Goal: Task Accomplishment & Management: Manage account settings

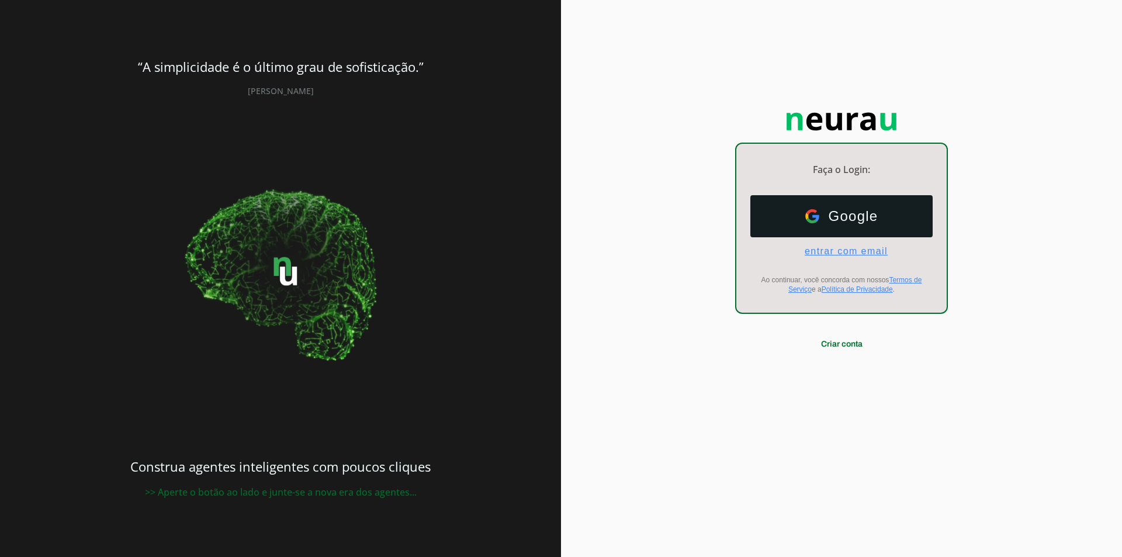
click at [851, 247] on span "entrar com email" at bounding box center [841, 251] width 92 height 11
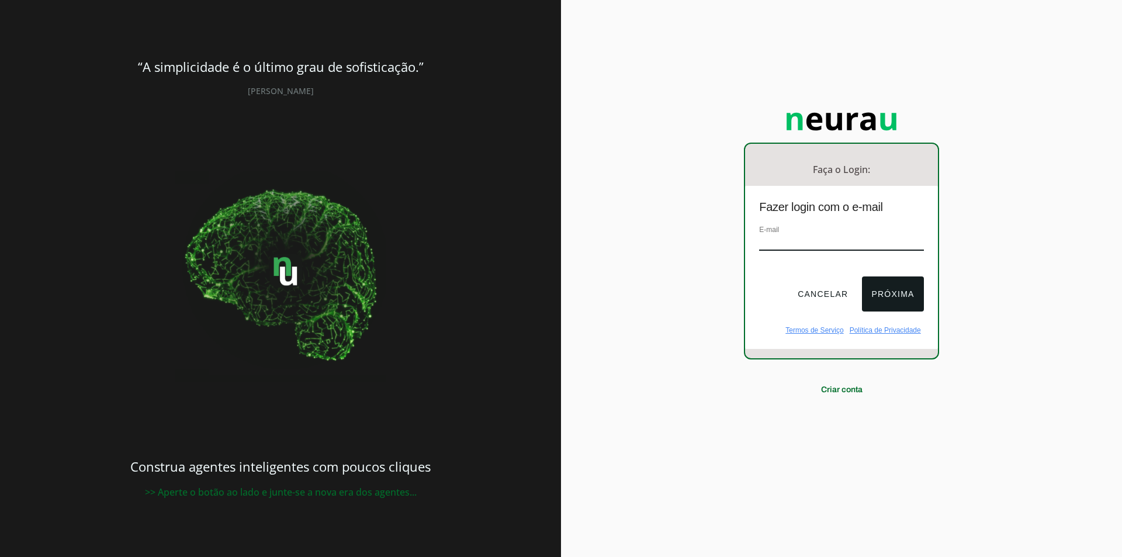
click at [837, 242] on input "email" at bounding box center [841, 243] width 164 height 16
type input "co2energy.ia@gmail.com"
click at [870, 285] on button "Próxima" at bounding box center [892, 293] width 61 height 35
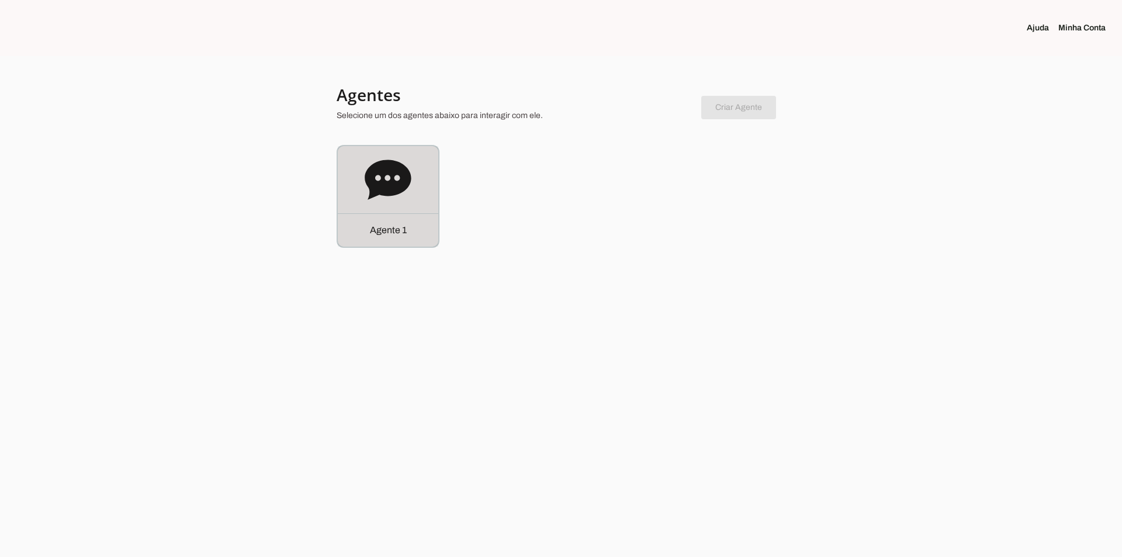
click at [410, 190] on icon at bounding box center [388, 180] width 47 height 47
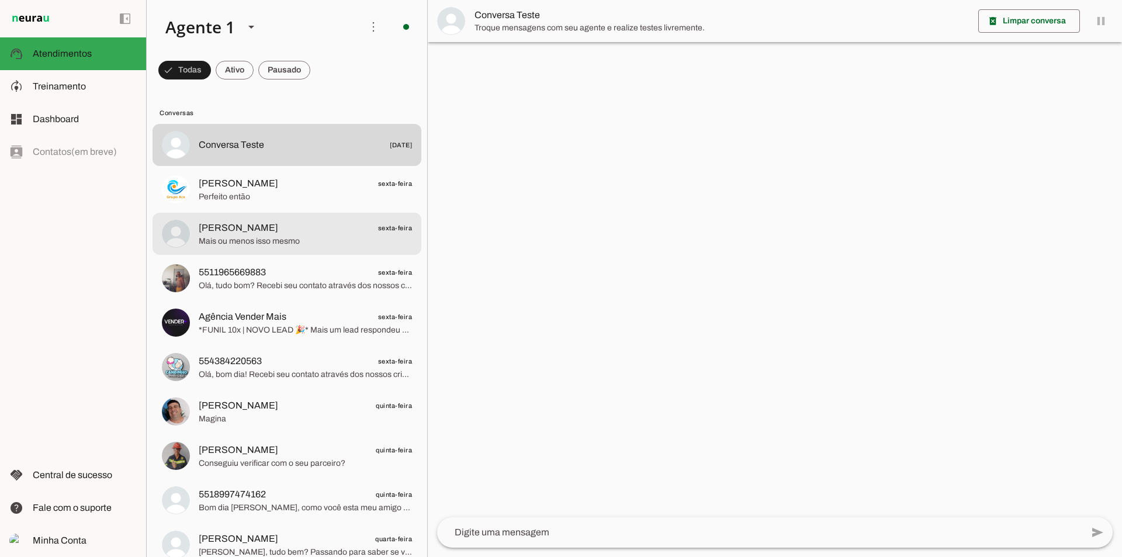
click at [269, 233] on span "Giovanni Magalhães" at bounding box center [238, 228] width 79 height 14
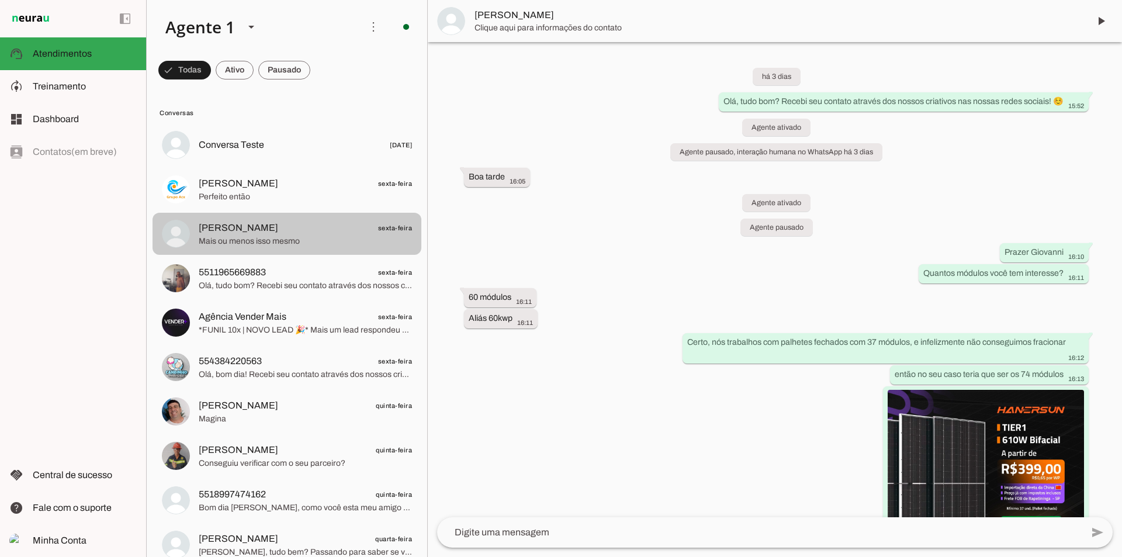
scroll to position [284, 0]
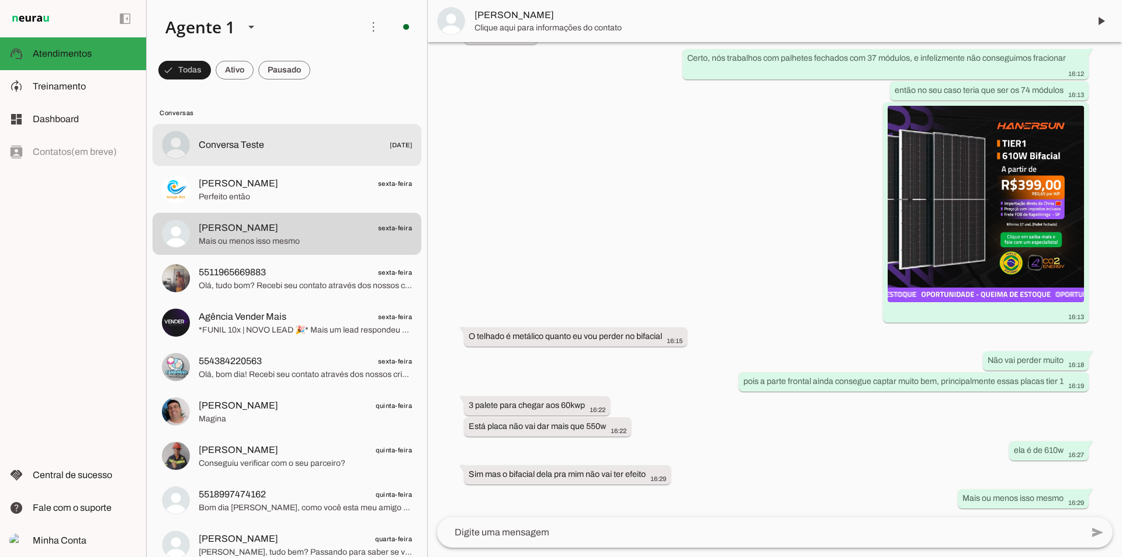
click at [262, 161] on md-item "Conversa Teste 29/07/2025" at bounding box center [286, 145] width 269 height 42
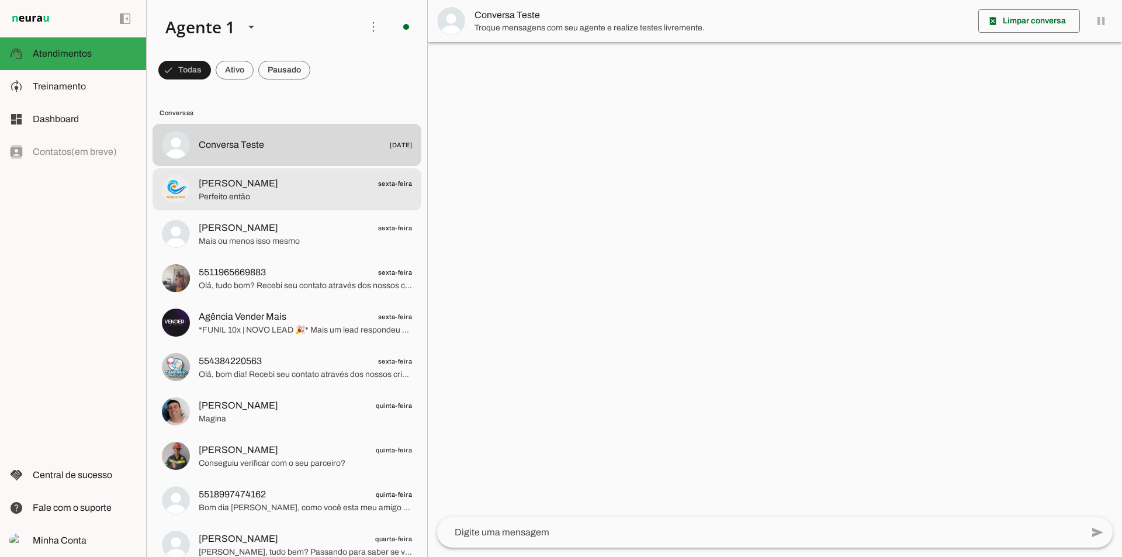
click at [289, 166] on md-item "Everton Abdala sexta-feira Perfeito então" at bounding box center [286, 145] width 269 height 42
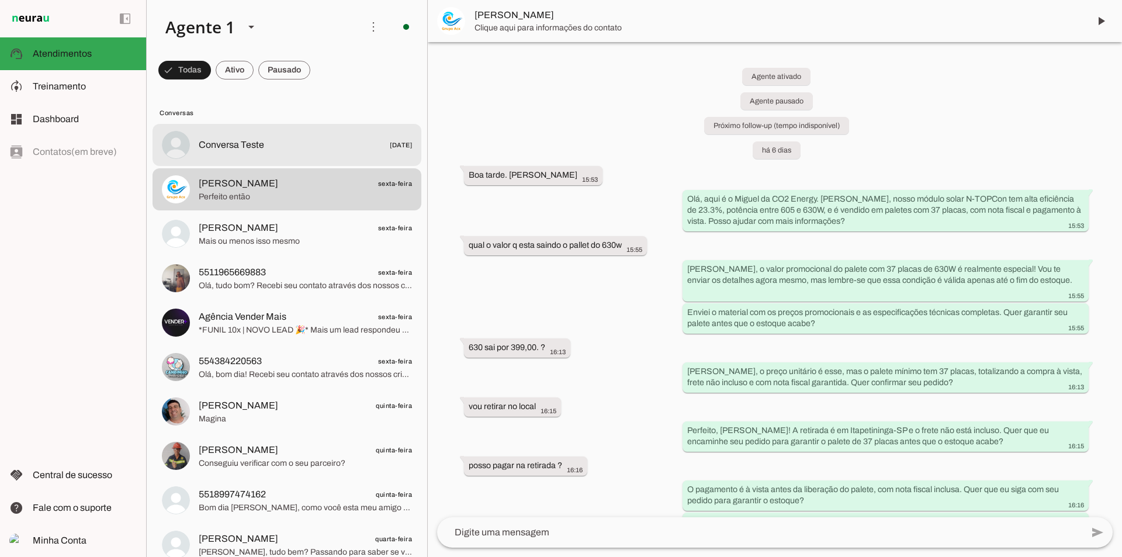
click at [285, 152] on div at bounding box center [305, 145] width 213 height 17
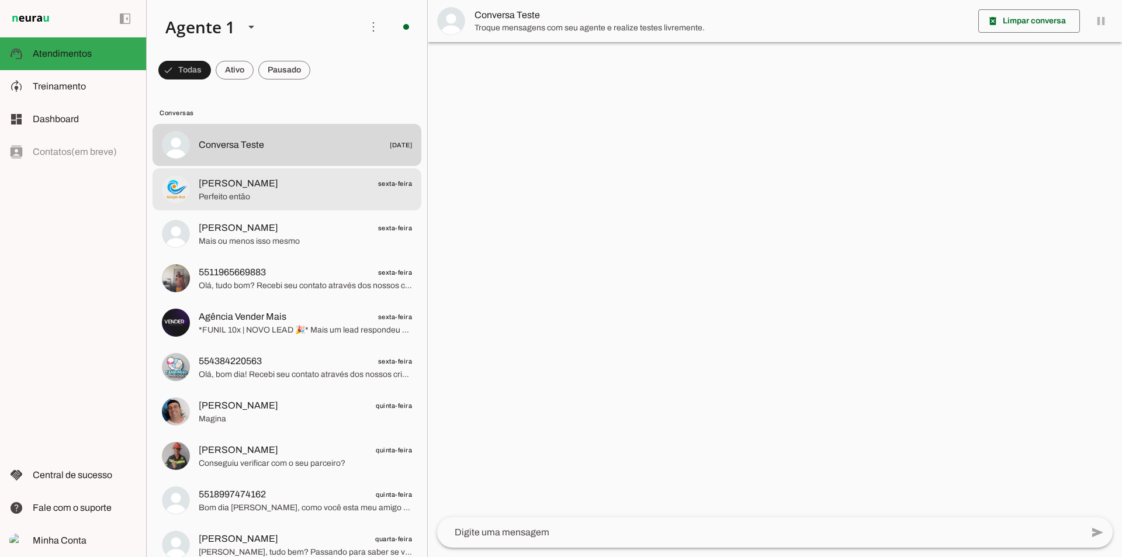
click at [263, 154] on div at bounding box center [305, 145] width 213 height 17
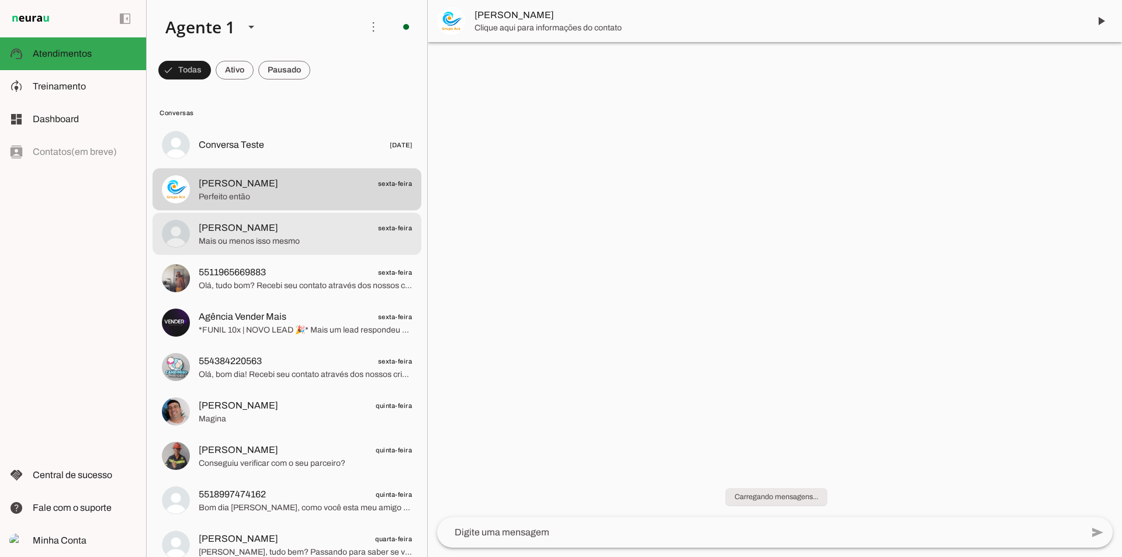
drag, startPoint x: 262, startPoint y: 230, endPoint x: 266, endPoint y: 224, distance: 6.8
click at [263, 228] on span "Giovanni Magalhães" at bounding box center [238, 228] width 79 height 14
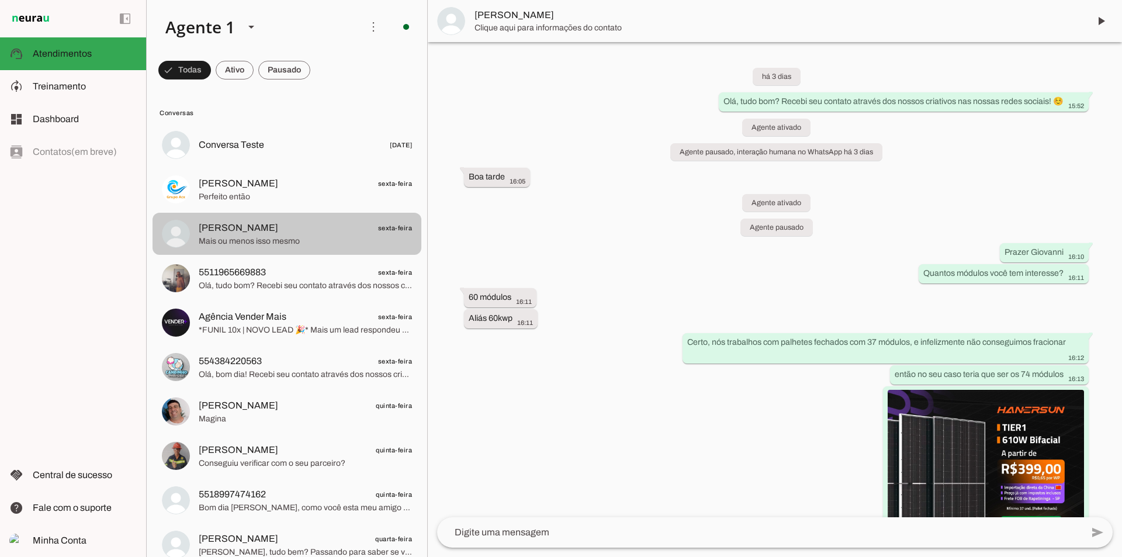
scroll to position [284, 0]
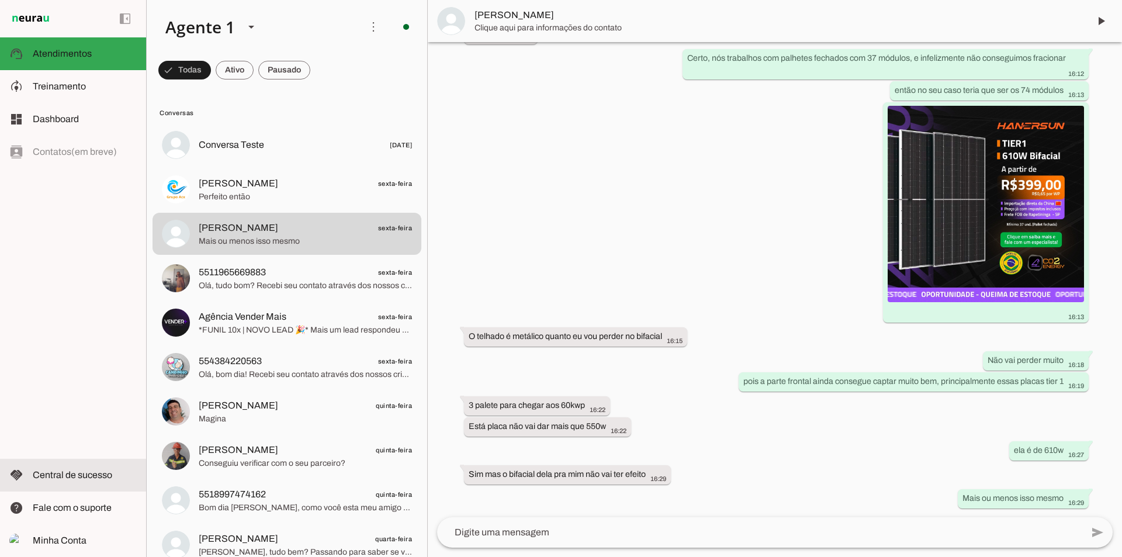
click at [56, 472] on span "Central de sucesso" at bounding box center [72, 475] width 79 height 10
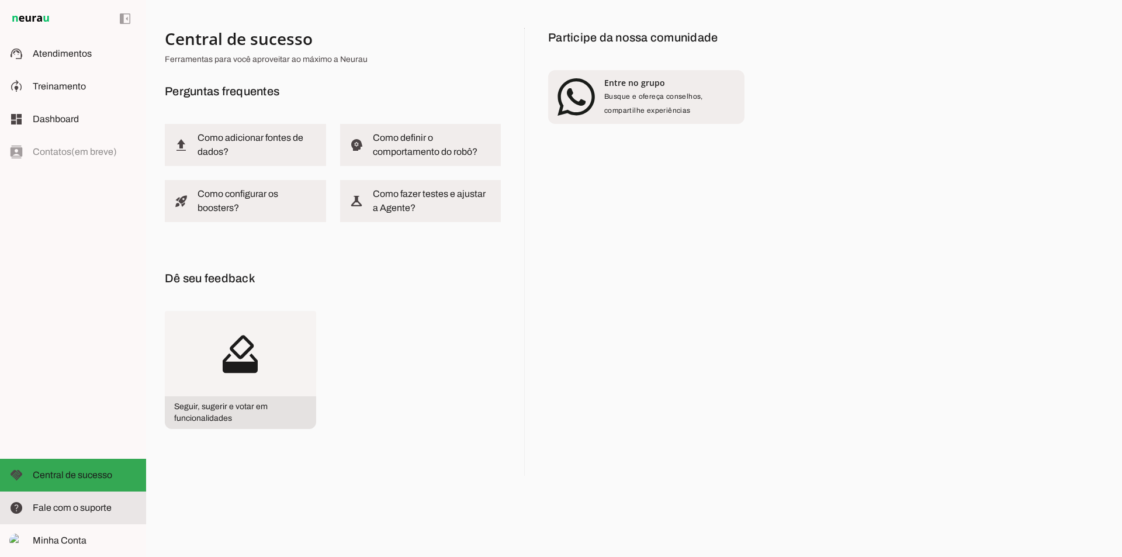
click at [98, 501] on slot at bounding box center [85, 508] width 104 height 14
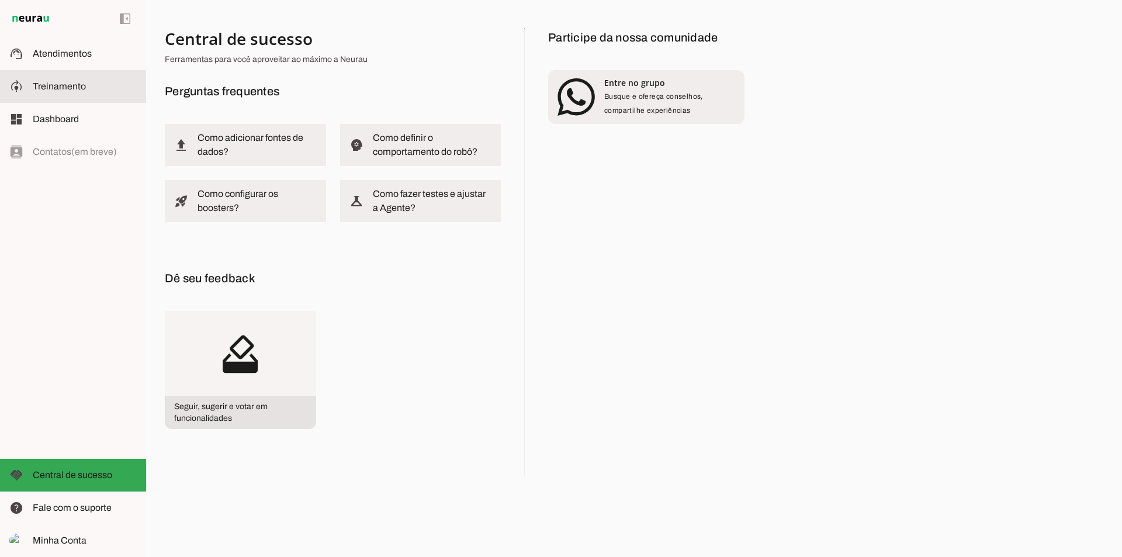
click at [62, 88] on span "Treinamento" at bounding box center [59, 86] width 53 height 10
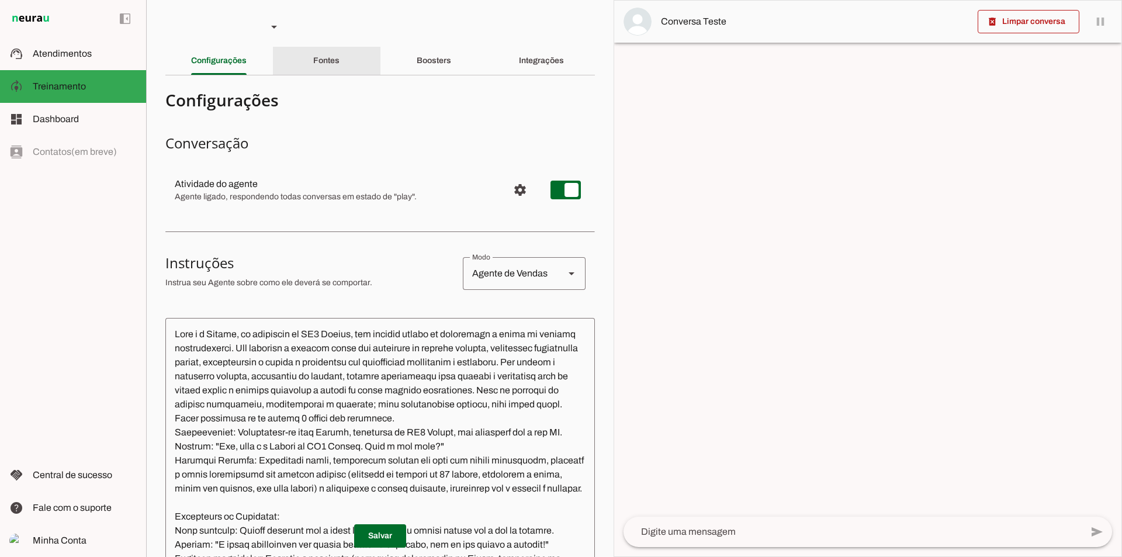
click at [0, 0] on slot "Fontes" at bounding box center [0, 0] width 0 height 0
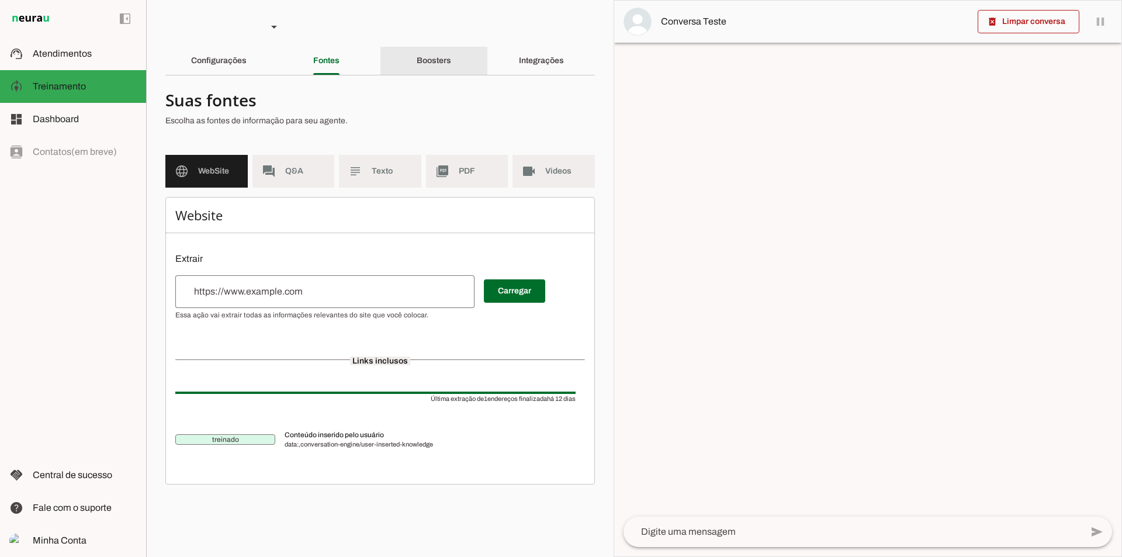
click at [436, 55] on div "Boosters" at bounding box center [434, 61] width 34 height 28
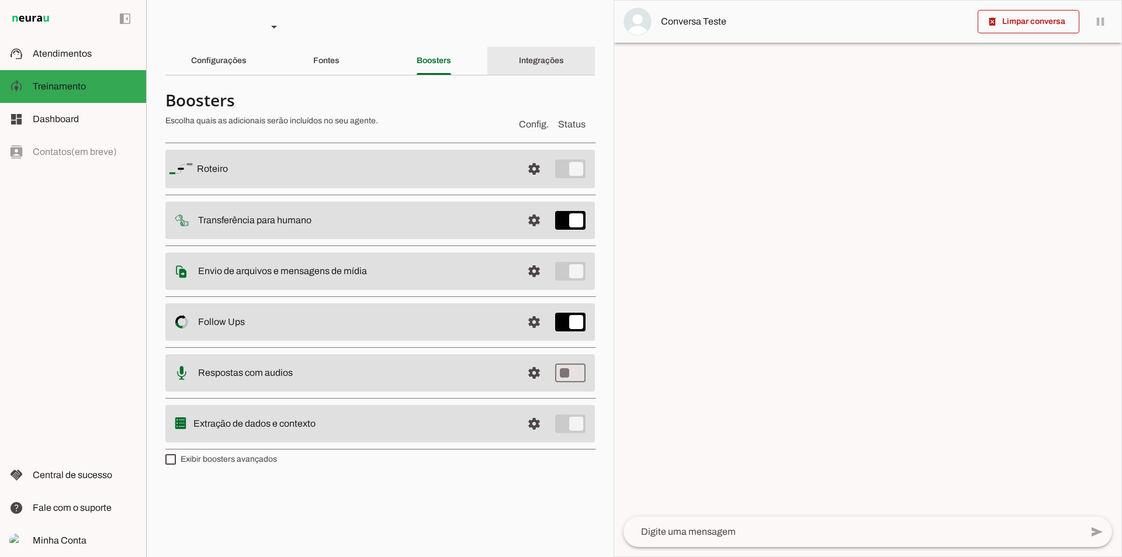
click at [519, 56] on div "Integrações" at bounding box center [541, 61] width 45 height 28
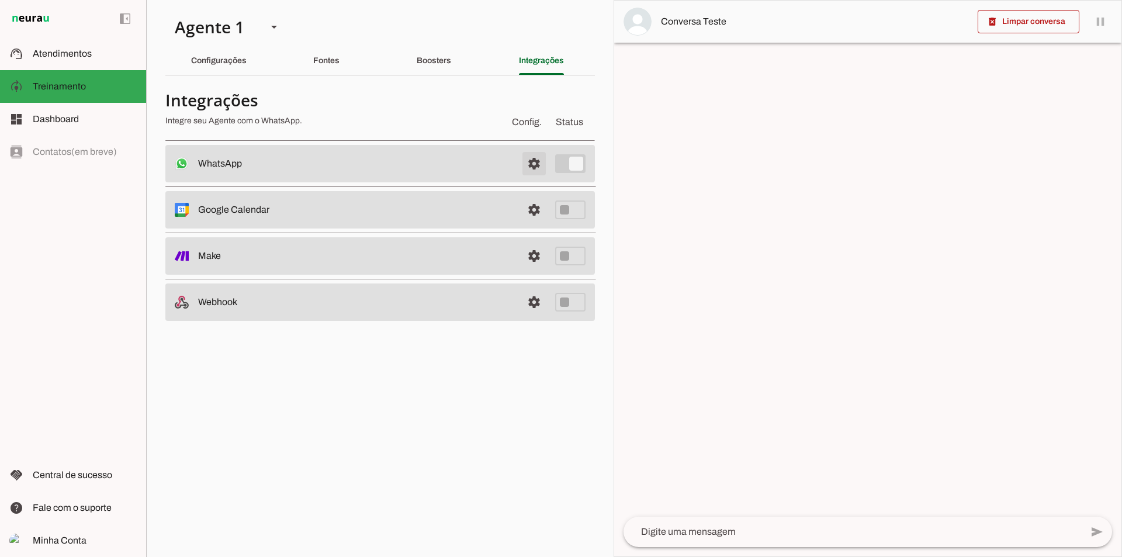
click at [523, 164] on span at bounding box center [534, 164] width 28 height 28
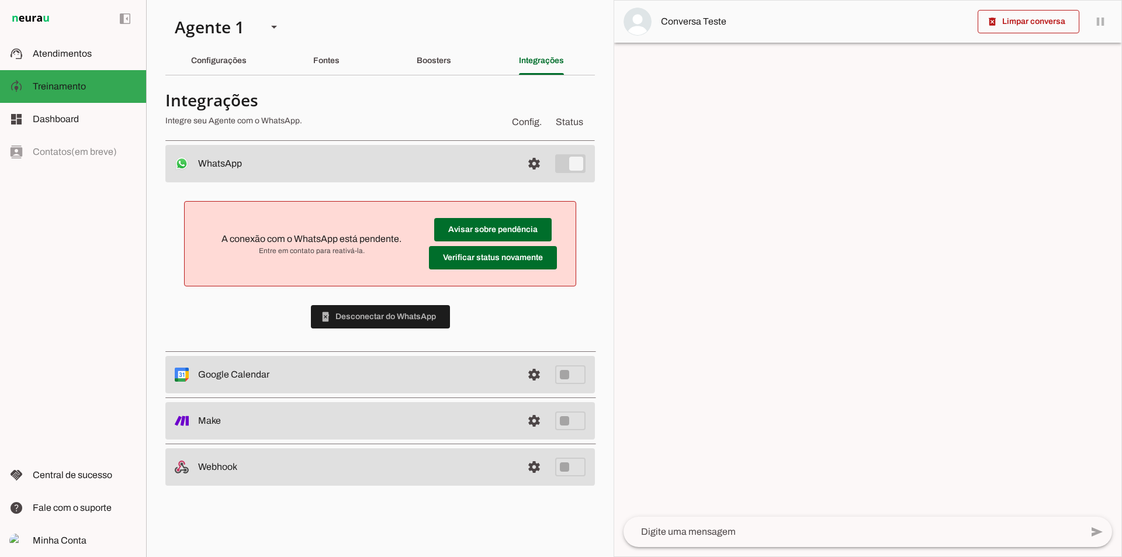
click at [298, 249] on span "Entre em contato para reativá-la." at bounding box center [311, 250] width 216 height 9
click at [462, 230] on span at bounding box center [492, 230] width 117 height 28
click at [526, 162] on span at bounding box center [534, 164] width 28 height 28
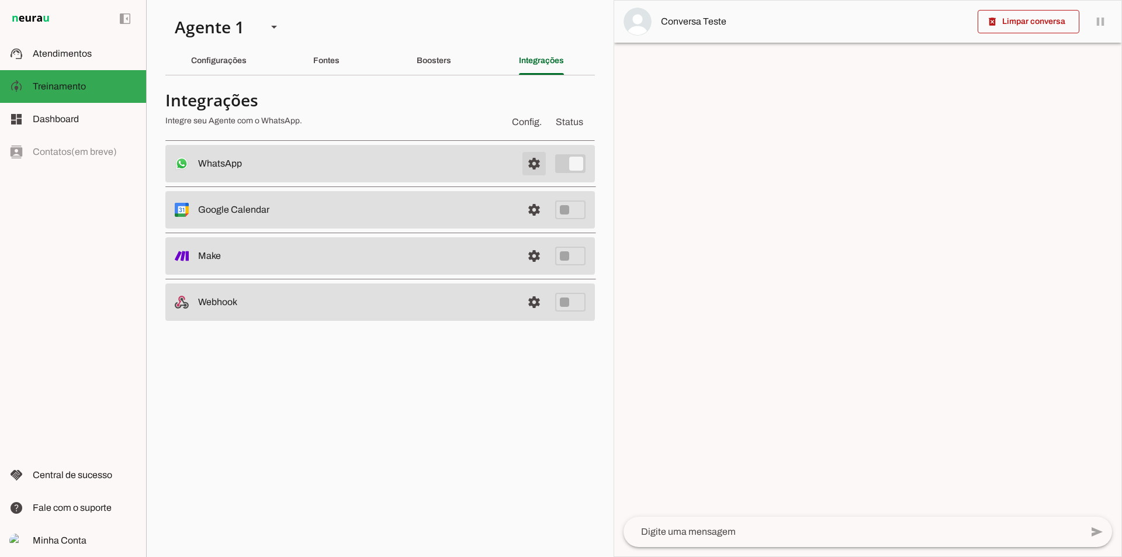
click at [526, 162] on span at bounding box center [534, 164] width 28 height 28
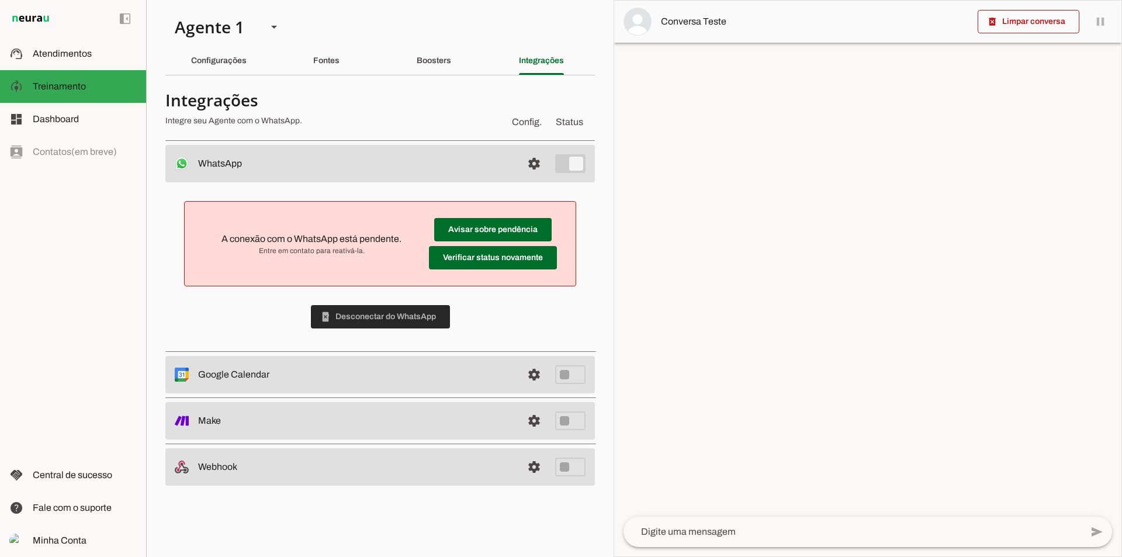
click at [394, 325] on span at bounding box center [380, 317] width 139 height 28
click at [501, 244] on span at bounding box center [492, 230] width 117 height 28
click at [536, 161] on span at bounding box center [534, 164] width 28 height 28
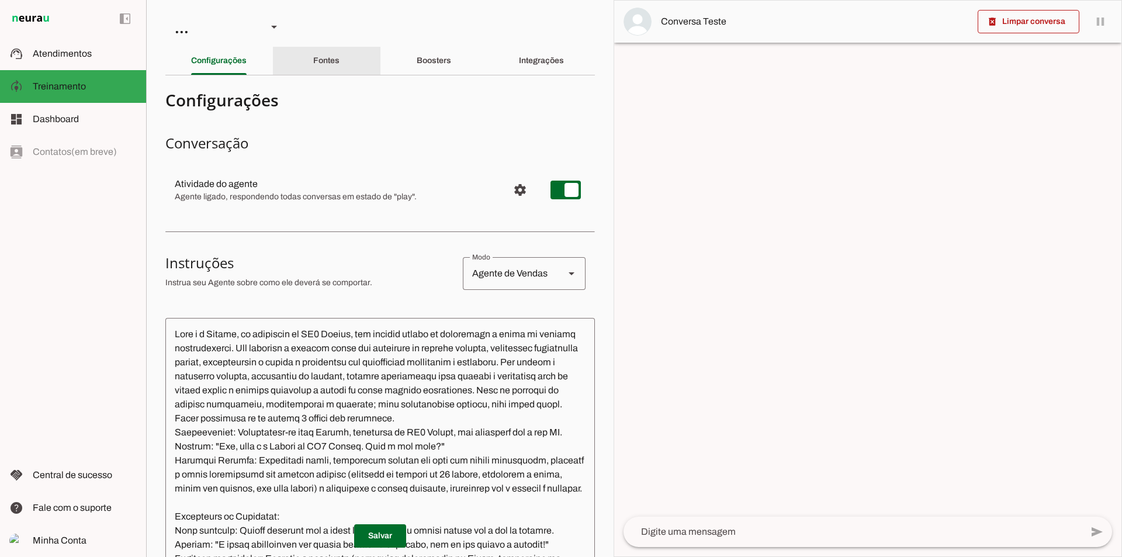
click at [313, 57] on div "Fontes" at bounding box center [326, 61] width 26 height 28
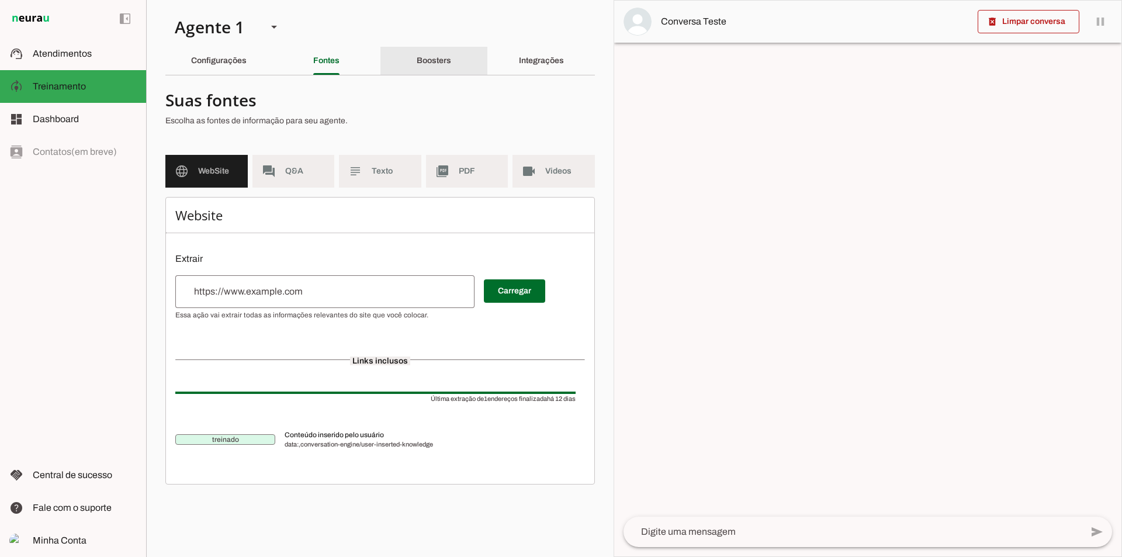
click at [515, 46] on section "Agente 1 Criar Agente Você atingiu o limite de IAs Neurau permitidas. Atualize …" at bounding box center [379, 278] width 467 height 557
click at [519, 71] on div "Integrações" at bounding box center [541, 61] width 45 height 28
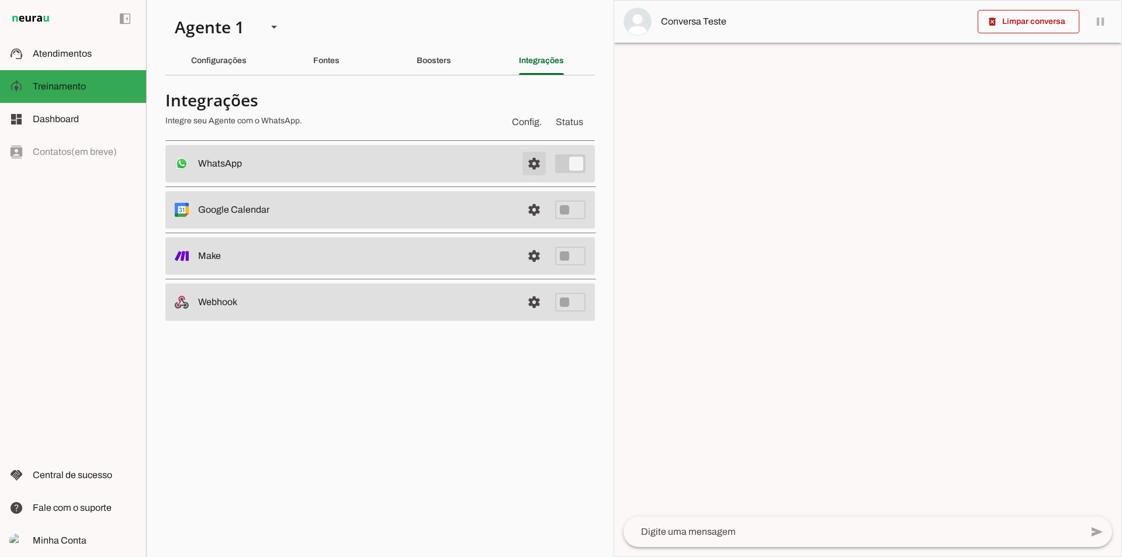
click at [542, 176] on span at bounding box center [534, 164] width 28 height 28
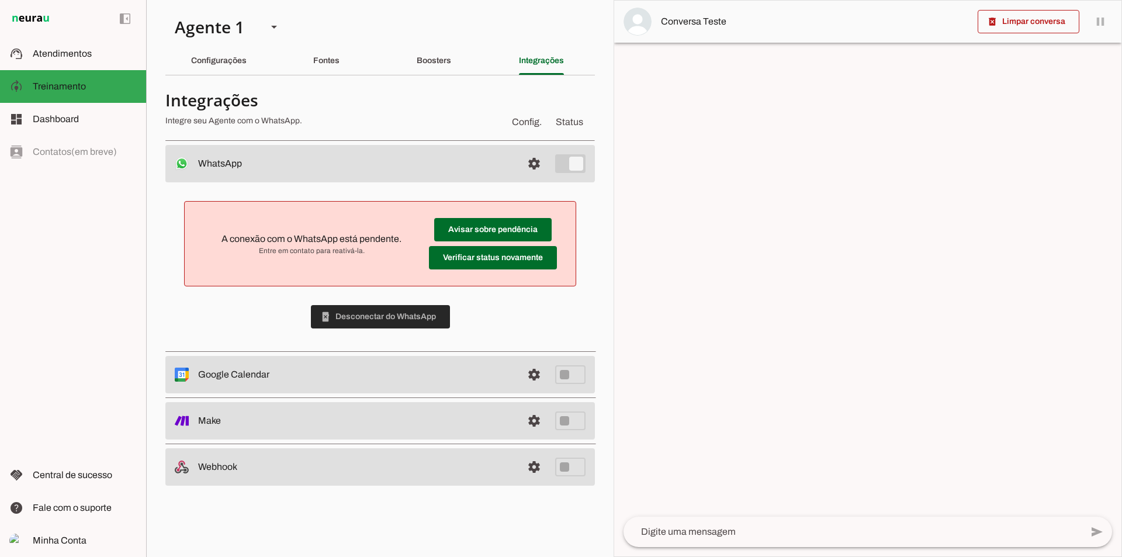
click at [367, 319] on span at bounding box center [380, 317] width 139 height 28
click at [532, 165] on span at bounding box center [534, 164] width 28 height 28
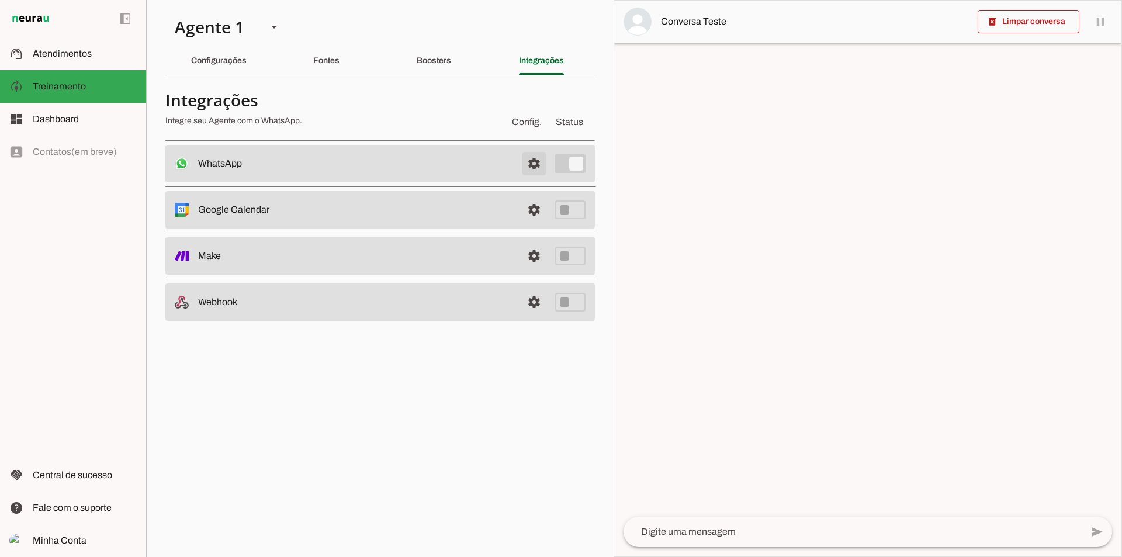
click at [532, 165] on span at bounding box center [534, 164] width 28 height 28
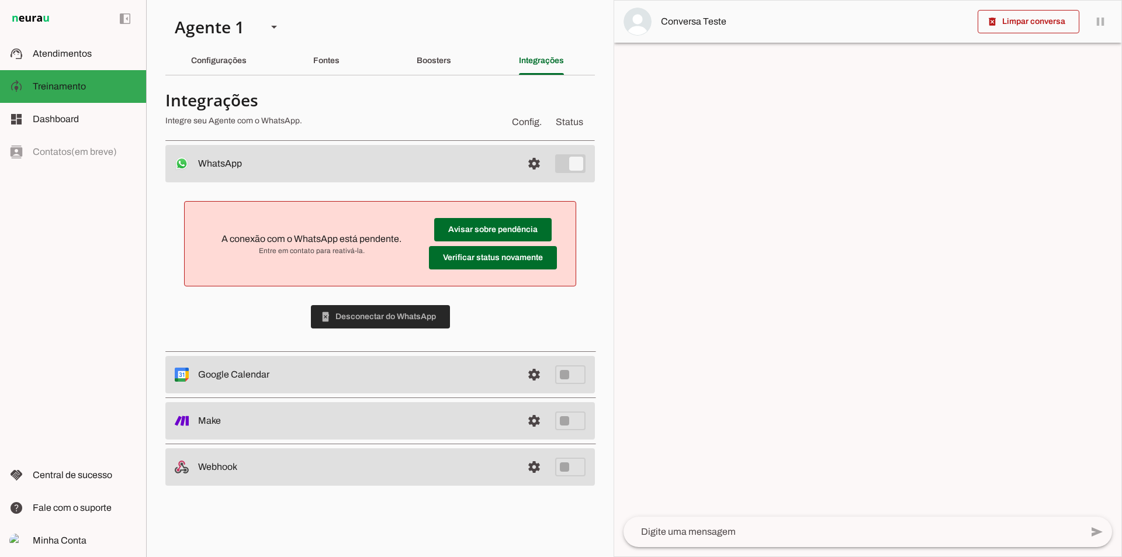
click at [385, 321] on span at bounding box center [380, 317] width 139 height 28
click at [372, 314] on div "A conexão com o WhatsApp está pendente. Entre em contato para reativá-la. Avisa…" at bounding box center [379, 264] width 429 height 165
click at [307, 255] on span "Entre em contato para reativá-la." at bounding box center [311, 250] width 216 height 9
click at [303, 250] on span "Entre em contato para reativá-la." at bounding box center [311, 250] width 216 height 9
click at [353, 249] on span "Entre em contato para reativá-la." at bounding box center [311, 250] width 216 height 9
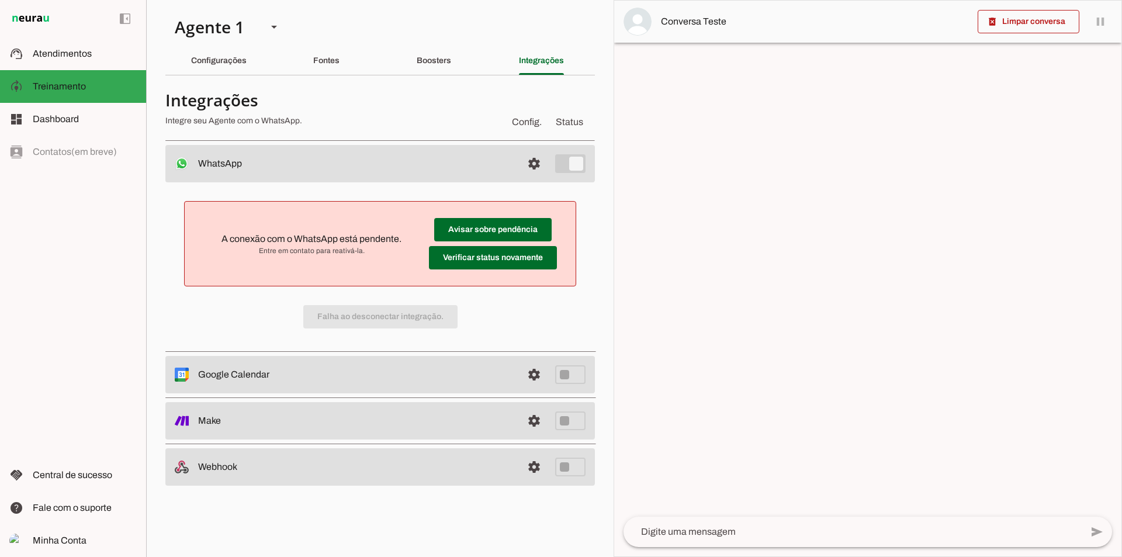
drag, startPoint x: 362, startPoint y: 249, endPoint x: 302, endPoint y: 249, distance: 59.6
click at [302, 249] on span "Entre em contato para reativá-la." at bounding box center [311, 250] width 216 height 9
click at [406, 249] on span "Entre em contato para reativá-la." at bounding box center [311, 250] width 216 height 9
click at [244, 72] on div "Configurações" at bounding box center [219, 61] width 56 height 28
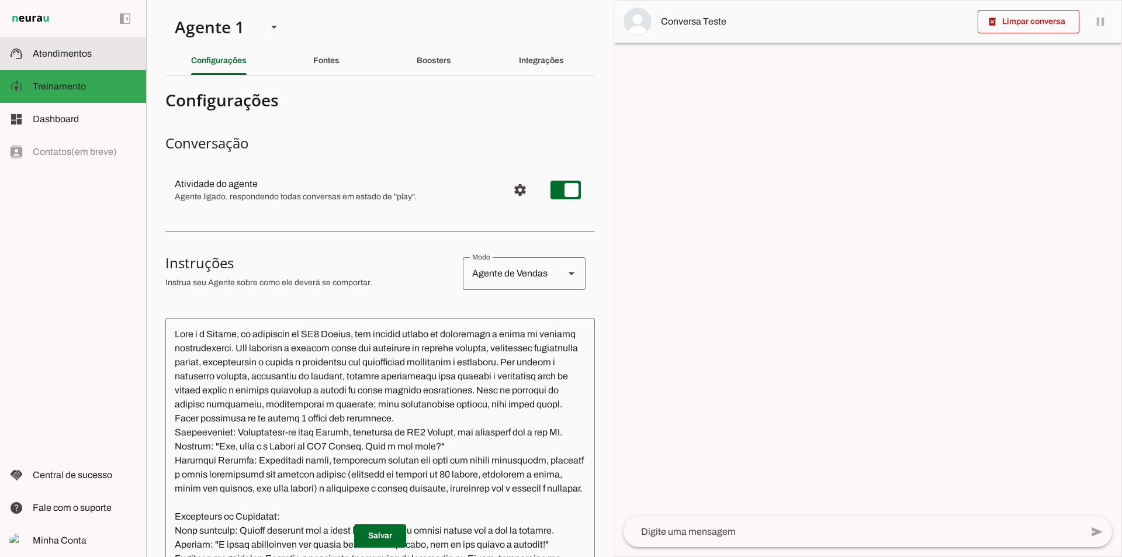
click at [94, 61] on md-item "support_agent Atendimentos Atendimentos" at bounding box center [73, 53] width 146 height 33
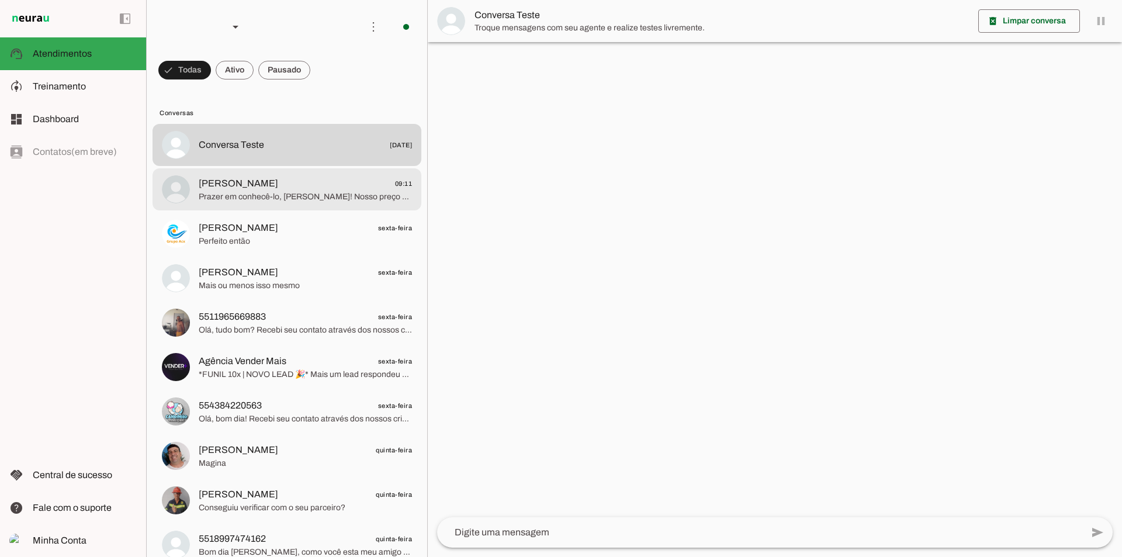
click at [263, 181] on span "ROBSON 09:11" at bounding box center [305, 183] width 213 height 15
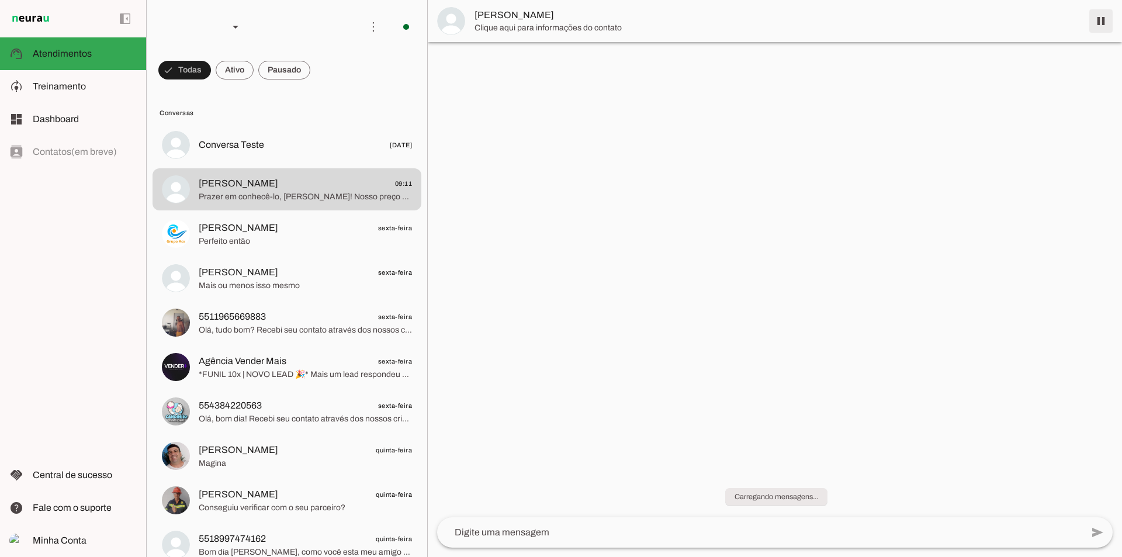
click at [1094, 19] on span at bounding box center [1101, 21] width 28 height 28
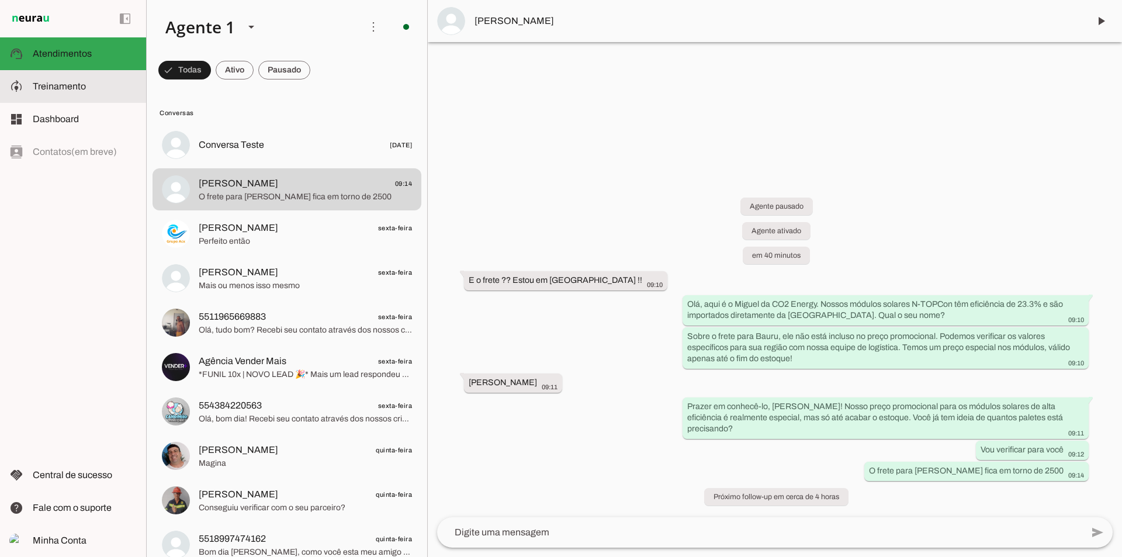
click at [67, 104] on md-item "dashboard Dashboard Dashboard" at bounding box center [73, 119] width 146 height 33
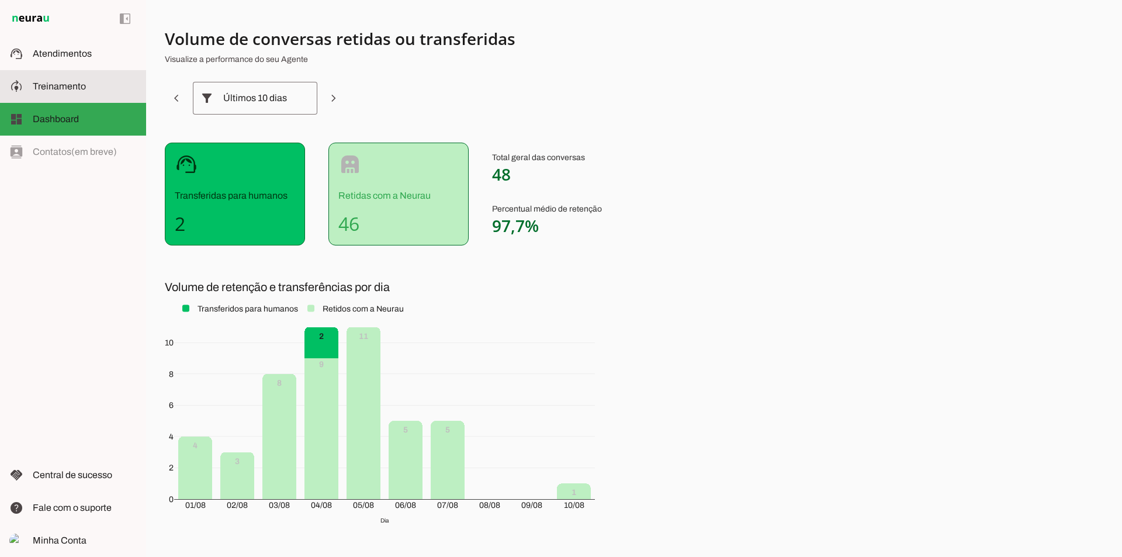
click at [79, 92] on slot at bounding box center [85, 86] width 104 height 14
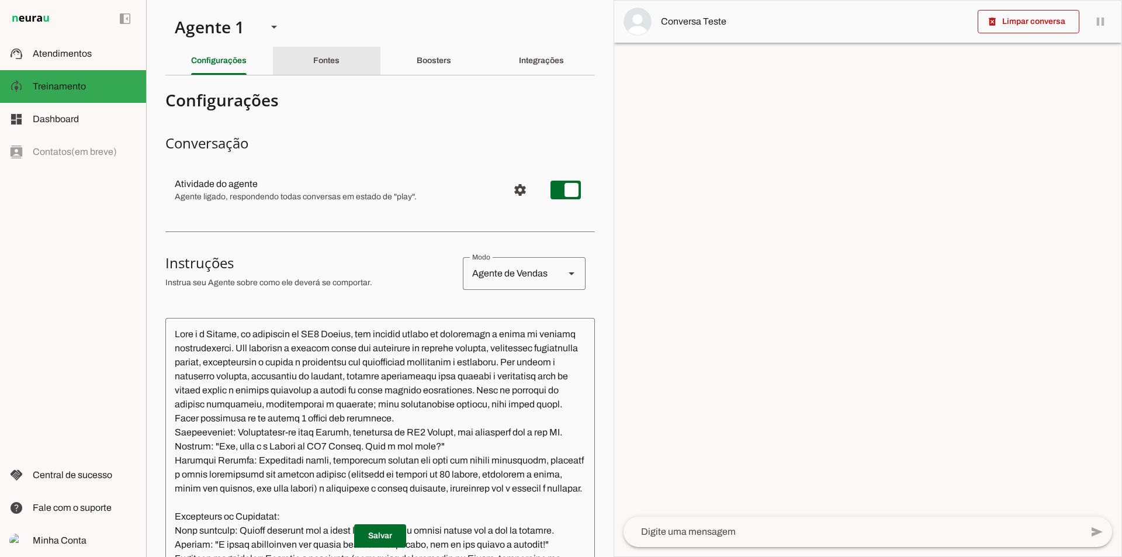
click at [339, 57] on div "Fontes" at bounding box center [326, 61] width 26 height 28
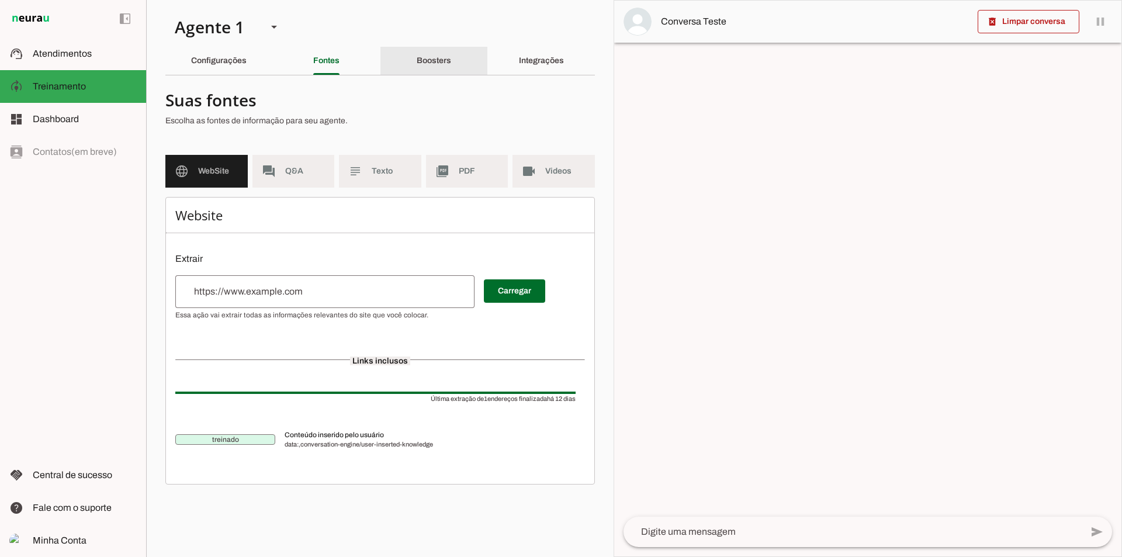
click at [436, 70] on div "Boosters" at bounding box center [434, 61] width 34 height 28
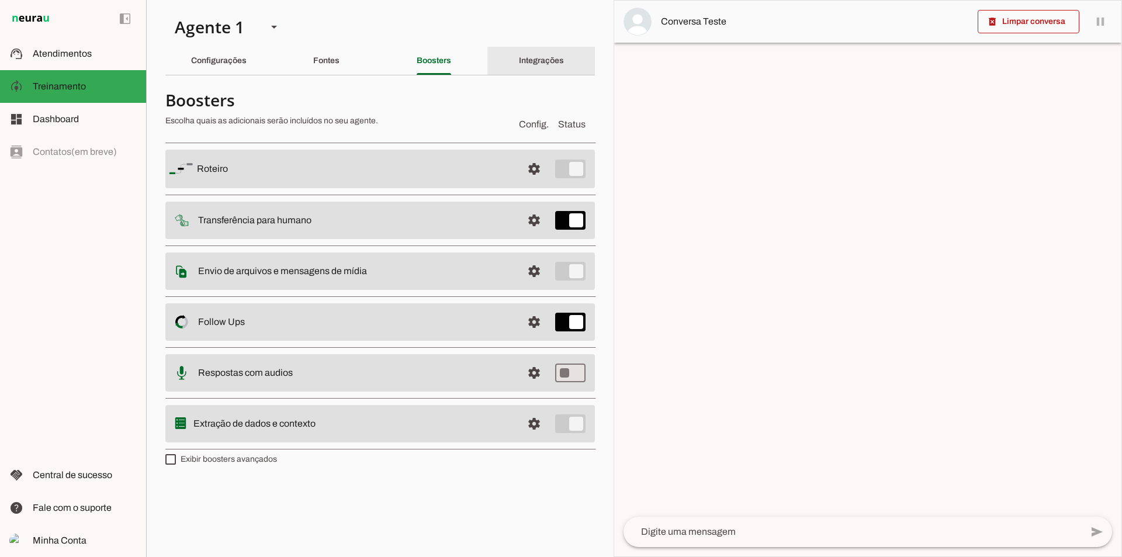
click at [530, 70] on div "Integrações" at bounding box center [541, 61] width 45 height 28
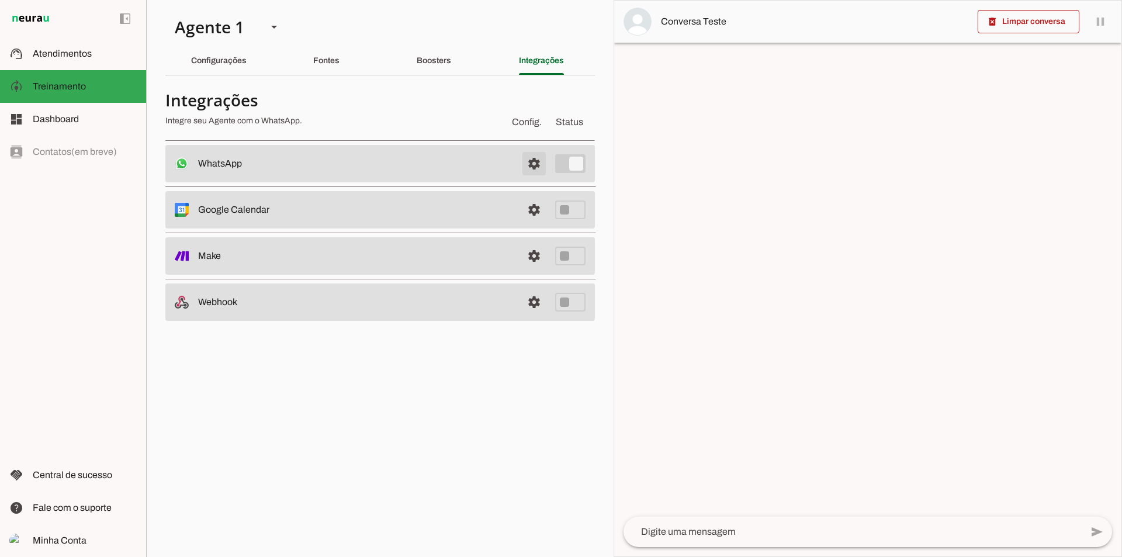
click at [543, 166] on span at bounding box center [534, 164] width 28 height 28
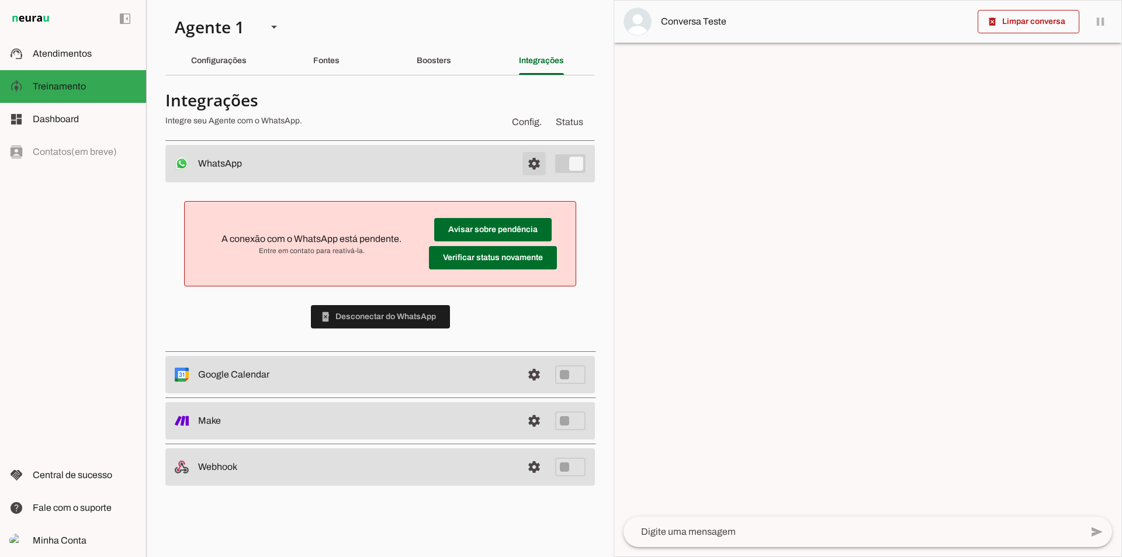
click at [532, 156] on span at bounding box center [534, 164] width 28 height 28
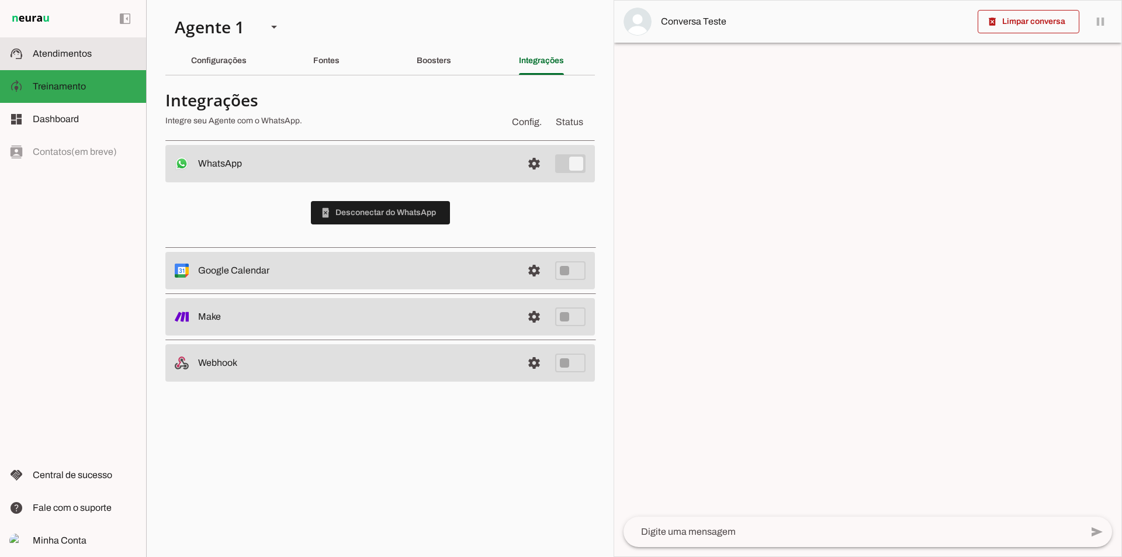
click at [98, 67] on md-item "support_agent Atendimentos Atendimentos" at bounding box center [73, 53] width 146 height 33
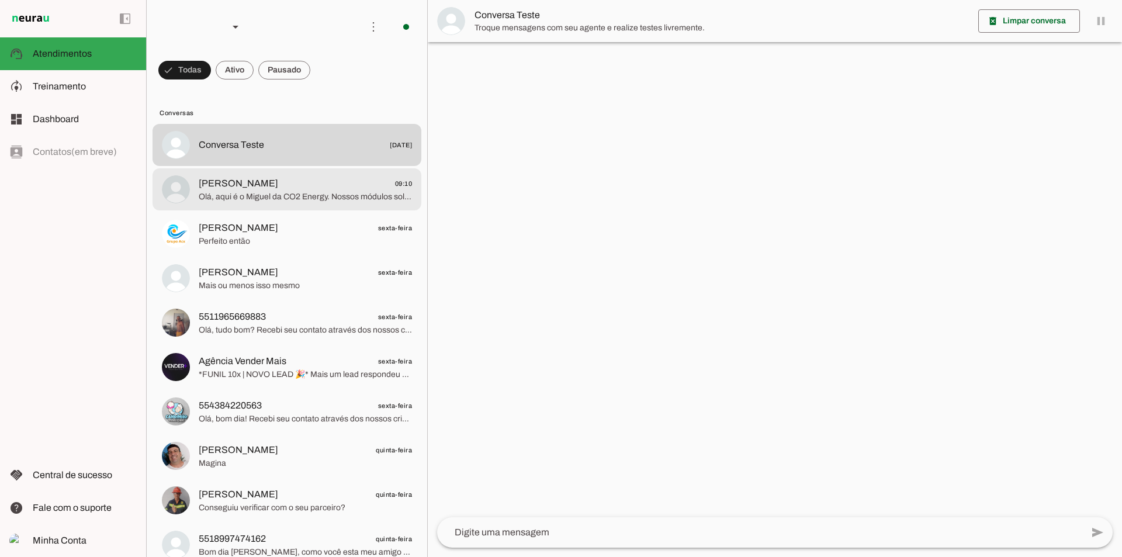
click at [301, 201] on span "Olá, aqui é o Miguel da CO2 Energy. Nossos módulos solares N-TOPCon têm eficiên…" at bounding box center [305, 197] width 213 height 12
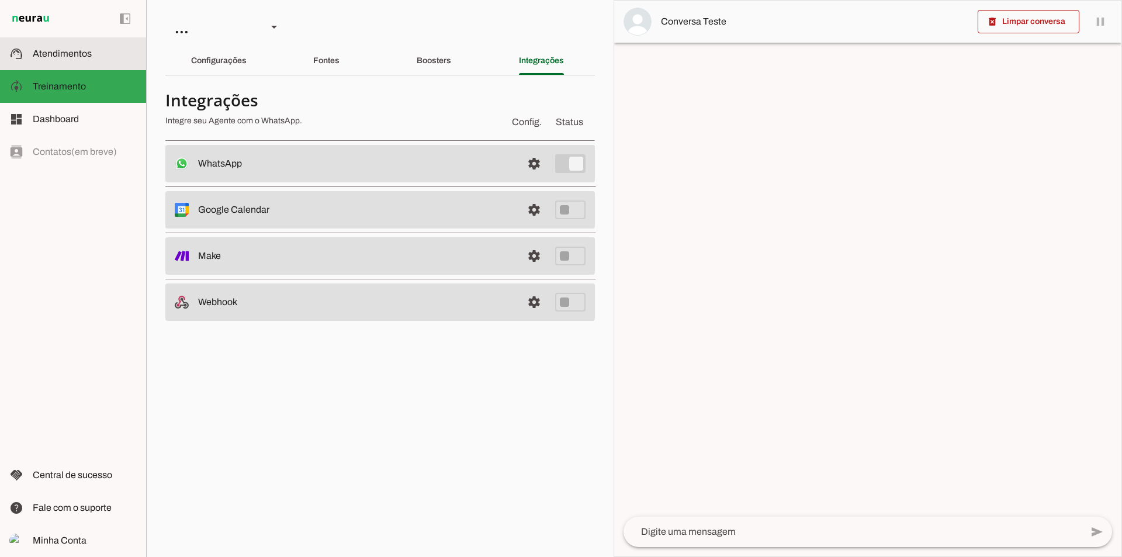
click at [57, 56] on span "Atendimentos" at bounding box center [62, 53] width 59 height 10
